Goal: Information Seeking & Learning: Learn about a topic

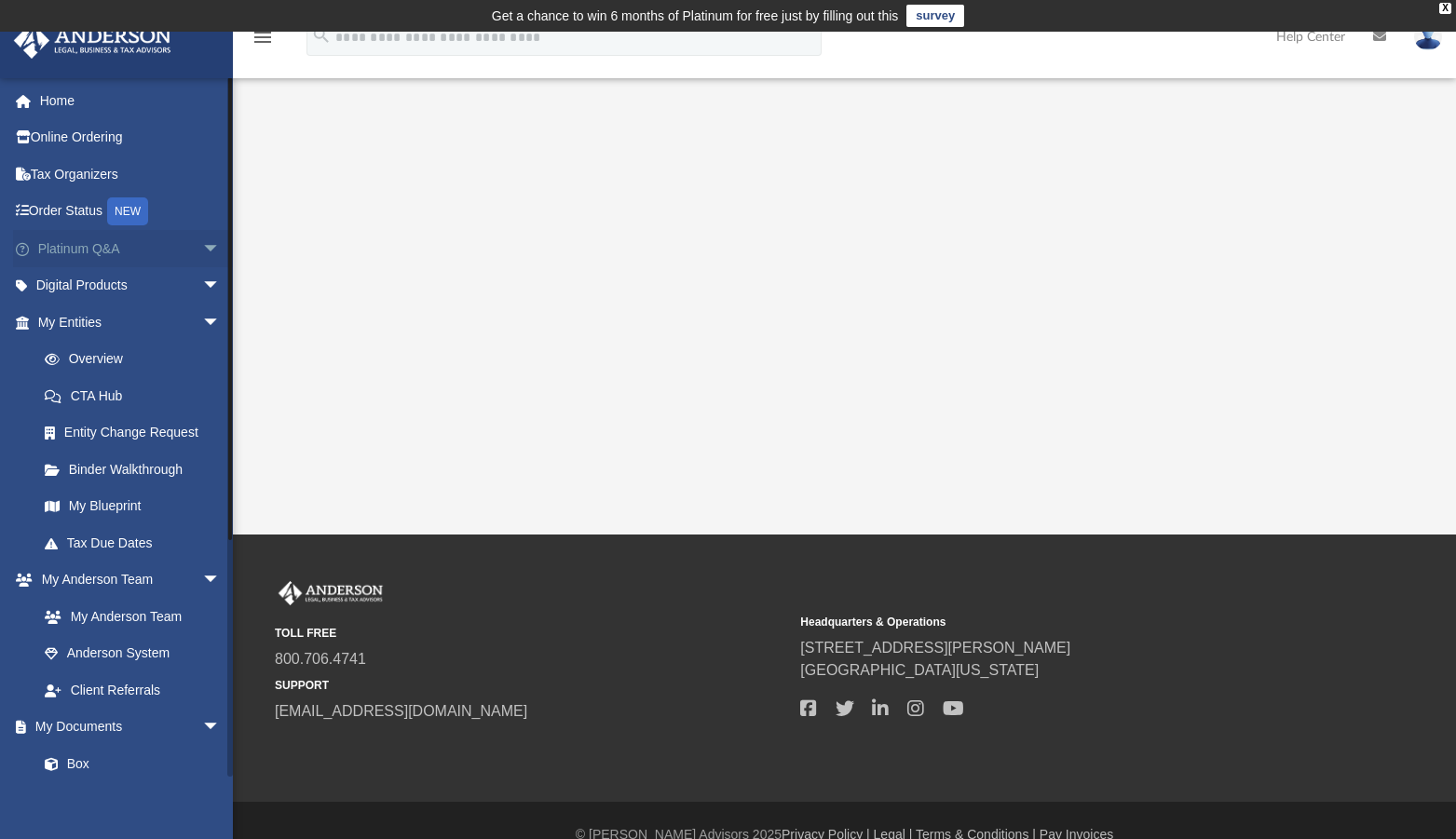
click at [138, 239] on link "Platinum Q&A arrow_drop_down" at bounding box center [131, 248] width 236 height 37
click at [155, 246] on link "Platinum Q&A arrow_drop_down" at bounding box center [131, 248] width 236 height 37
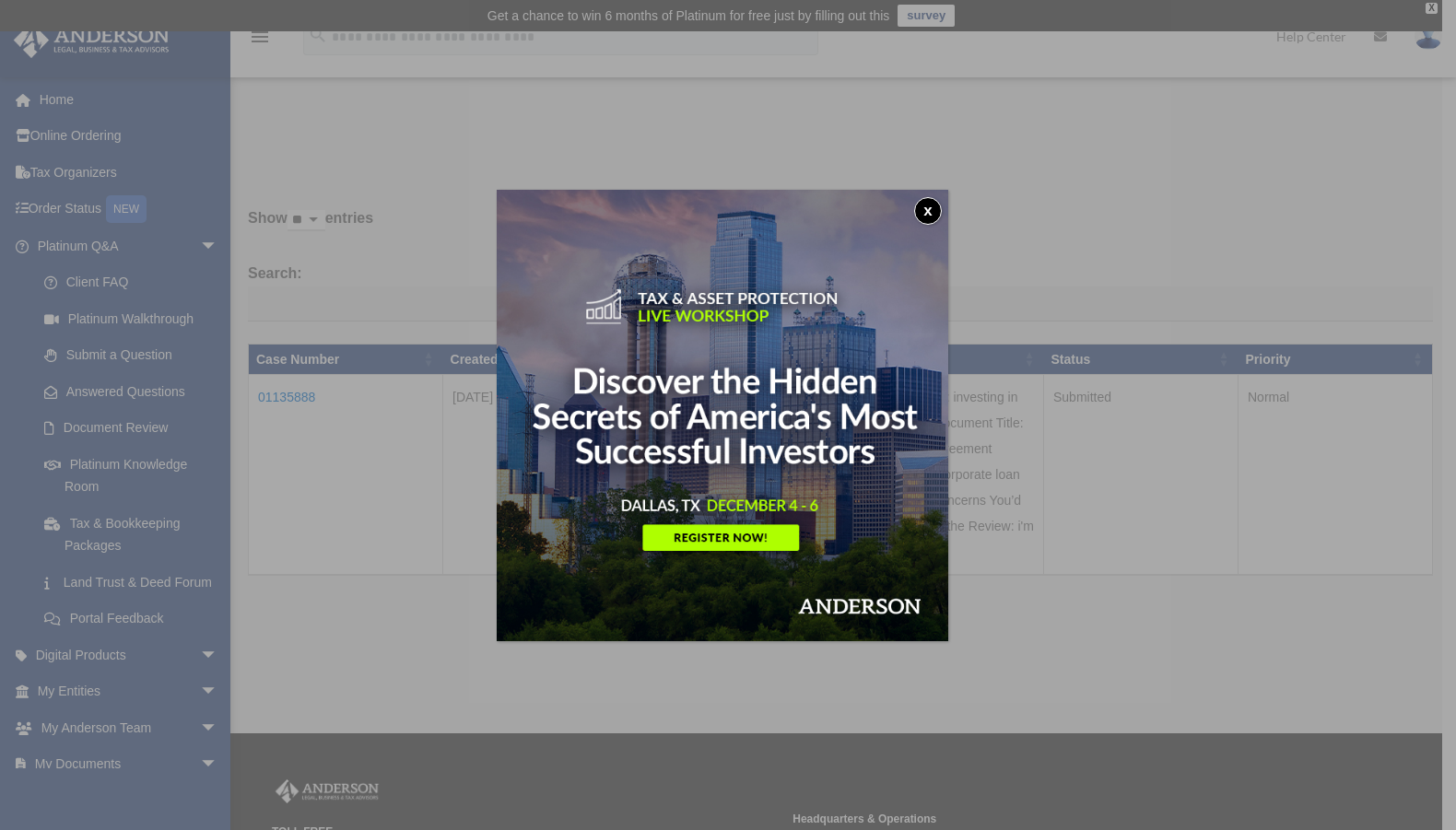
click at [928, 204] on button "x" at bounding box center [927, 211] width 27 height 27
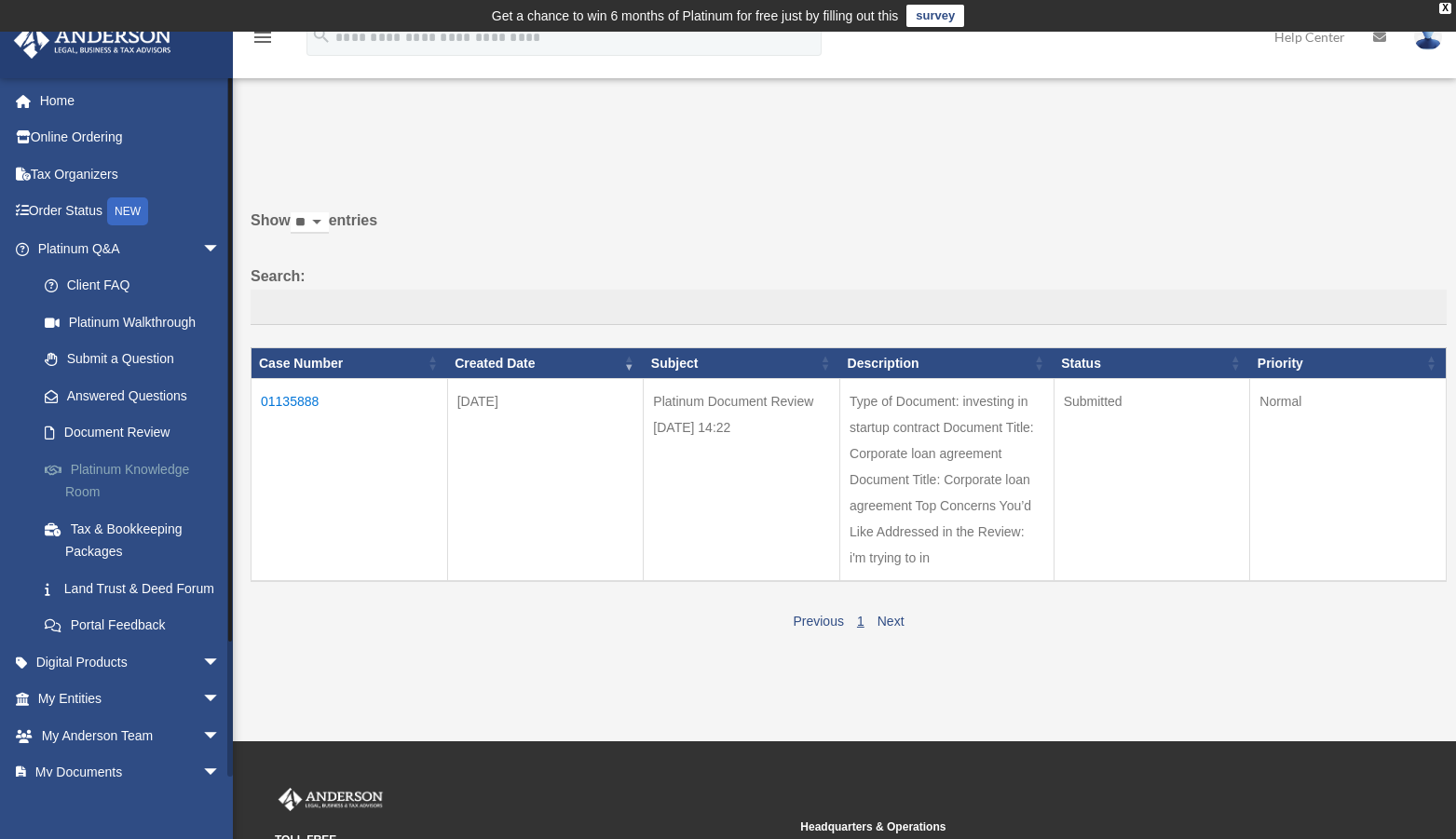
click at [149, 472] on link "Platinum Knowledge Room" at bounding box center [137, 480] width 222 height 59
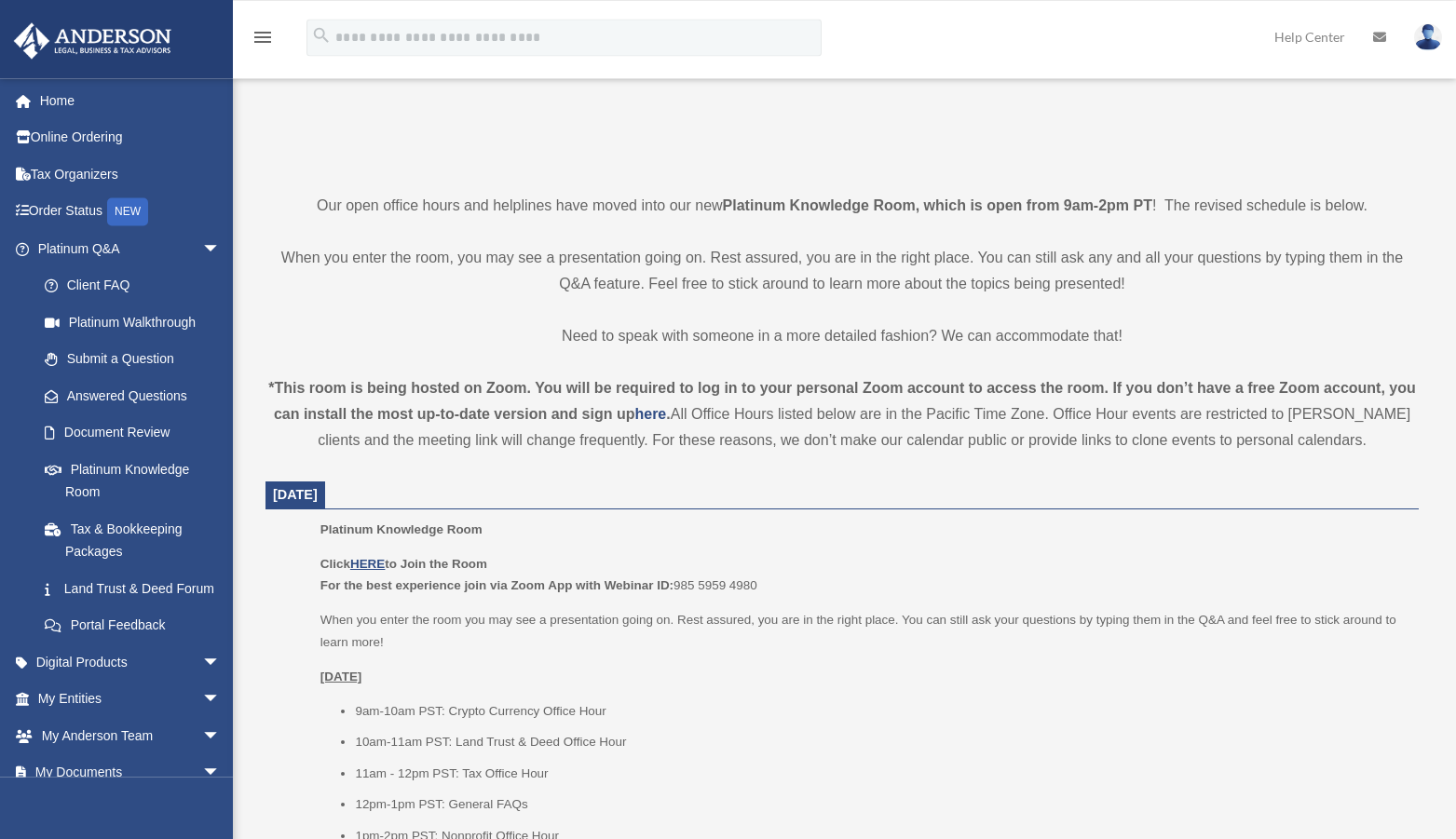
scroll to position [380, 0]
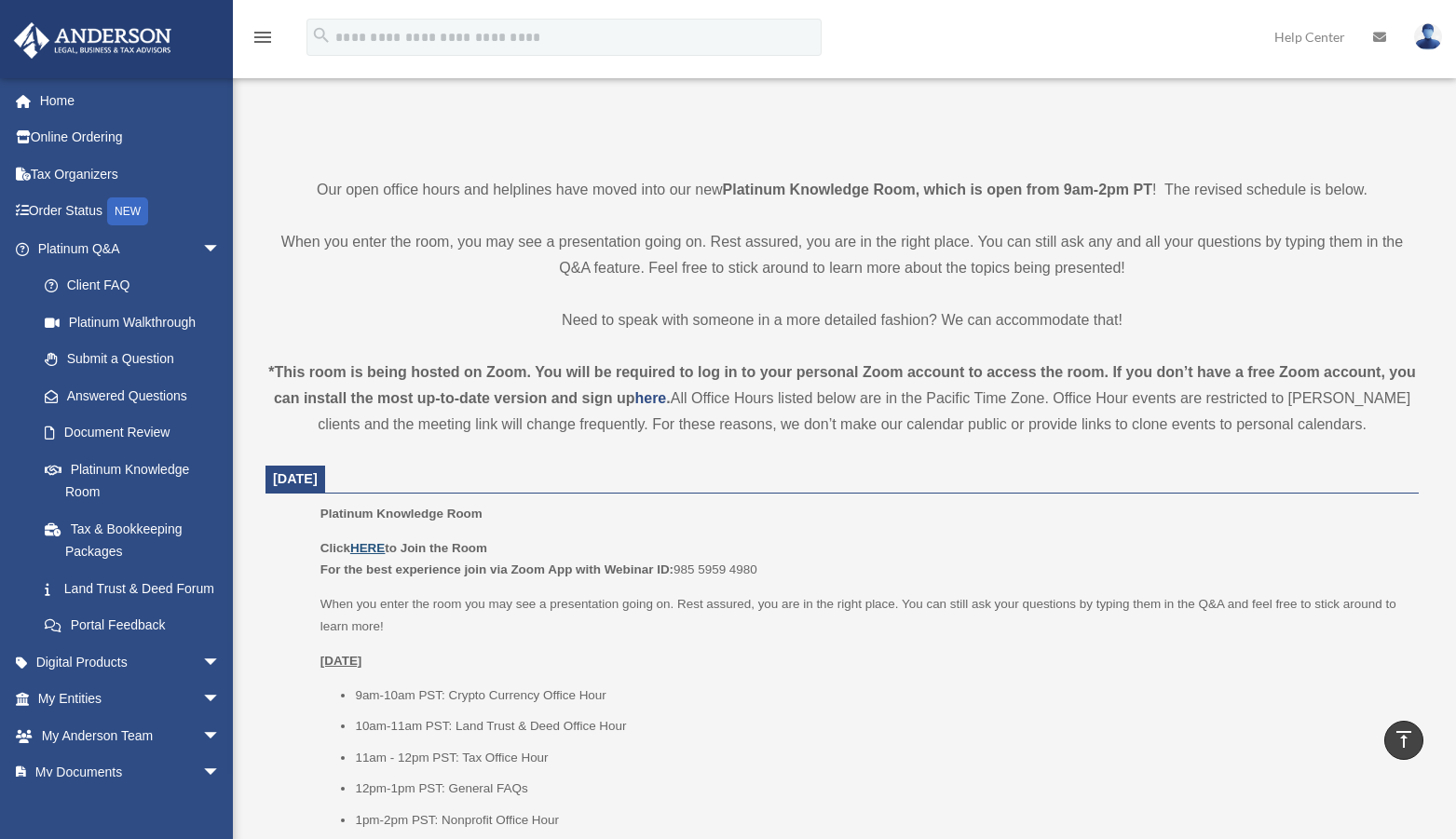
click at [371, 548] on u "HERE" at bounding box center [368, 548] width 34 height 14
